Goal: Task Accomplishment & Management: Use online tool/utility

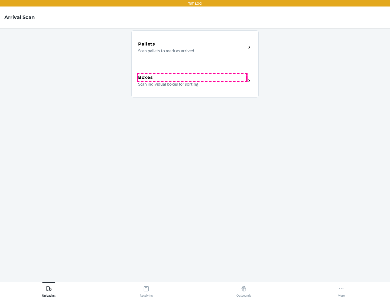
click at [192, 77] on div "Boxes" at bounding box center [192, 77] width 108 height 7
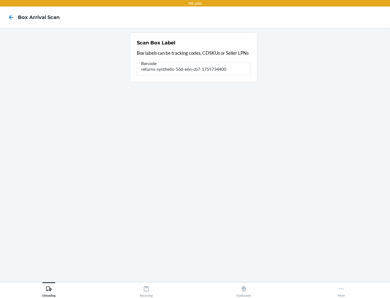
type input "returns-synthetic-56d-e6n-cb7-1755734400"
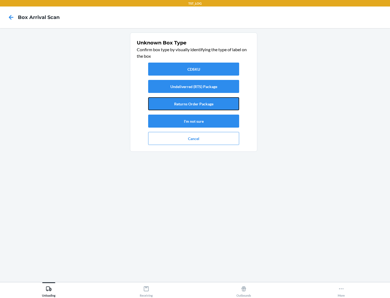
click at [194, 104] on button "Returns Order Package" at bounding box center [193, 103] width 91 height 13
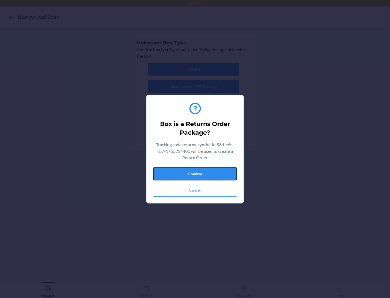
click at [195, 174] on button "Confirm" at bounding box center [195, 173] width 84 height 13
